Goal: Task Accomplishment & Management: Use online tool/utility

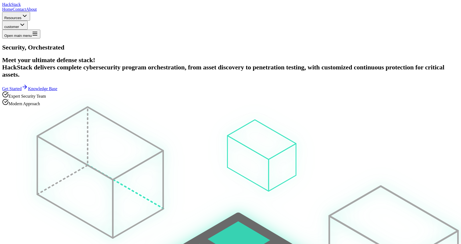
click at [28, 21] on button "customer" at bounding box center [15, 25] width 26 height 9
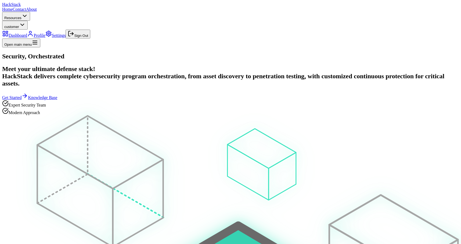
click at [27, 33] on link "Dashboard" at bounding box center [14, 35] width 25 height 5
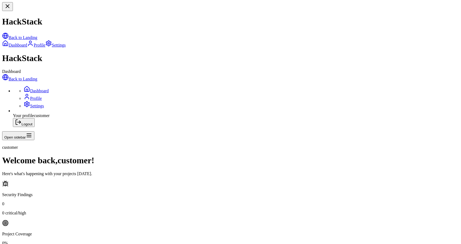
scroll to position [91, 0]
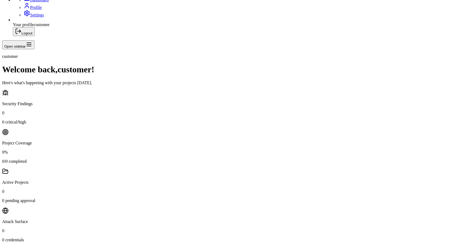
type input "test"
checkbox input "true"
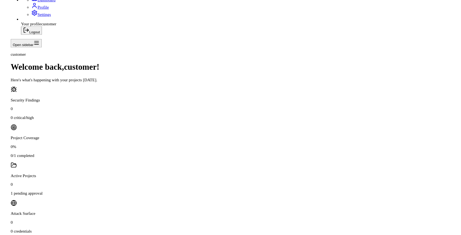
scroll to position [100, 0]
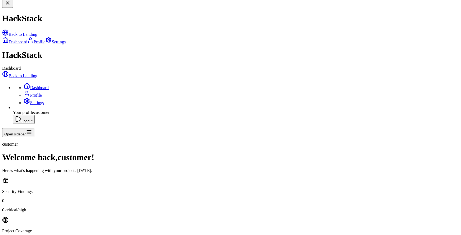
scroll to position [100, 0]
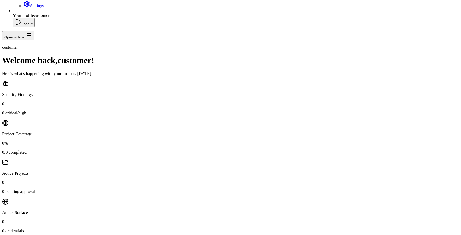
scroll to position [83, 0]
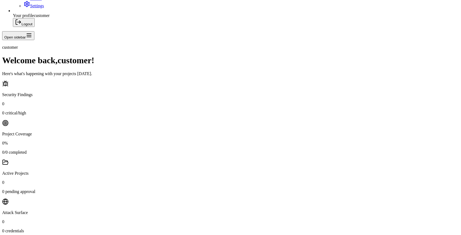
type input "test"
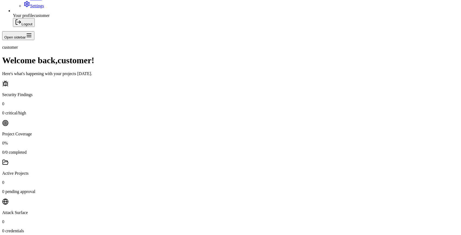
checkbox input "true"
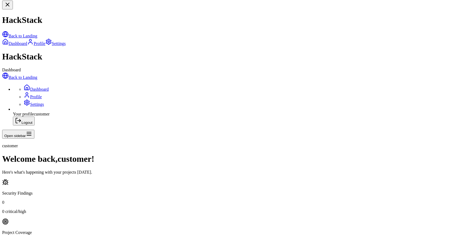
scroll to position [100, 0]
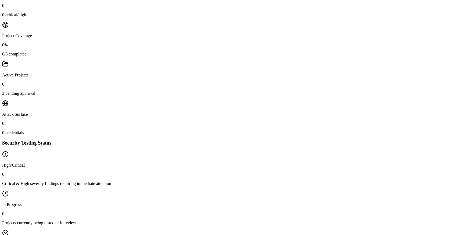
scroll to position [212, 0]
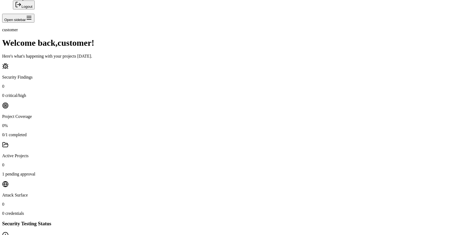
scroll to position [87, 0]
paste input "666810433dce1f0001d73561"
type input "666810433dce1f0001d73561"
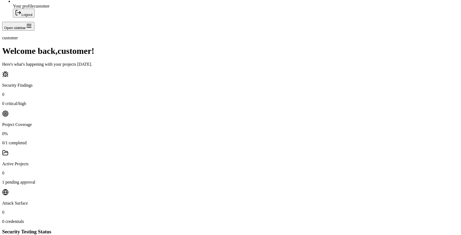
scroll to position [109, 0]
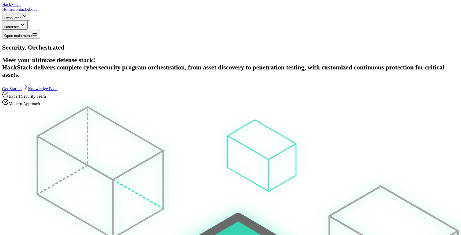
click at [221, 51] on h1 "Security, Orchestrated" at bounding box center [230, 47] width 457 height 7
click at [19, 25] on span "customer" at bounding box center [11, 27] width 15 height 4
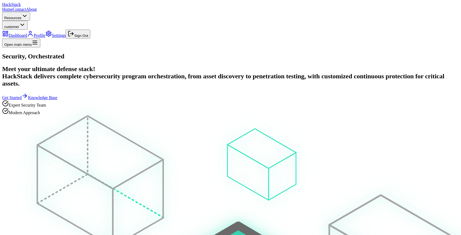
click at [66, 38] on link "Settings" at bounding box center [55, 35] width 20 height 5
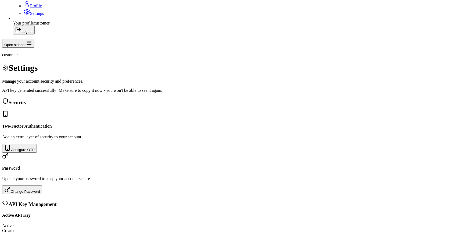
scroll to position [123, 0]
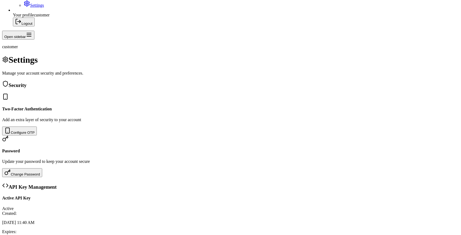
scroll to position [0, 0]
